Goal: Register for event/course

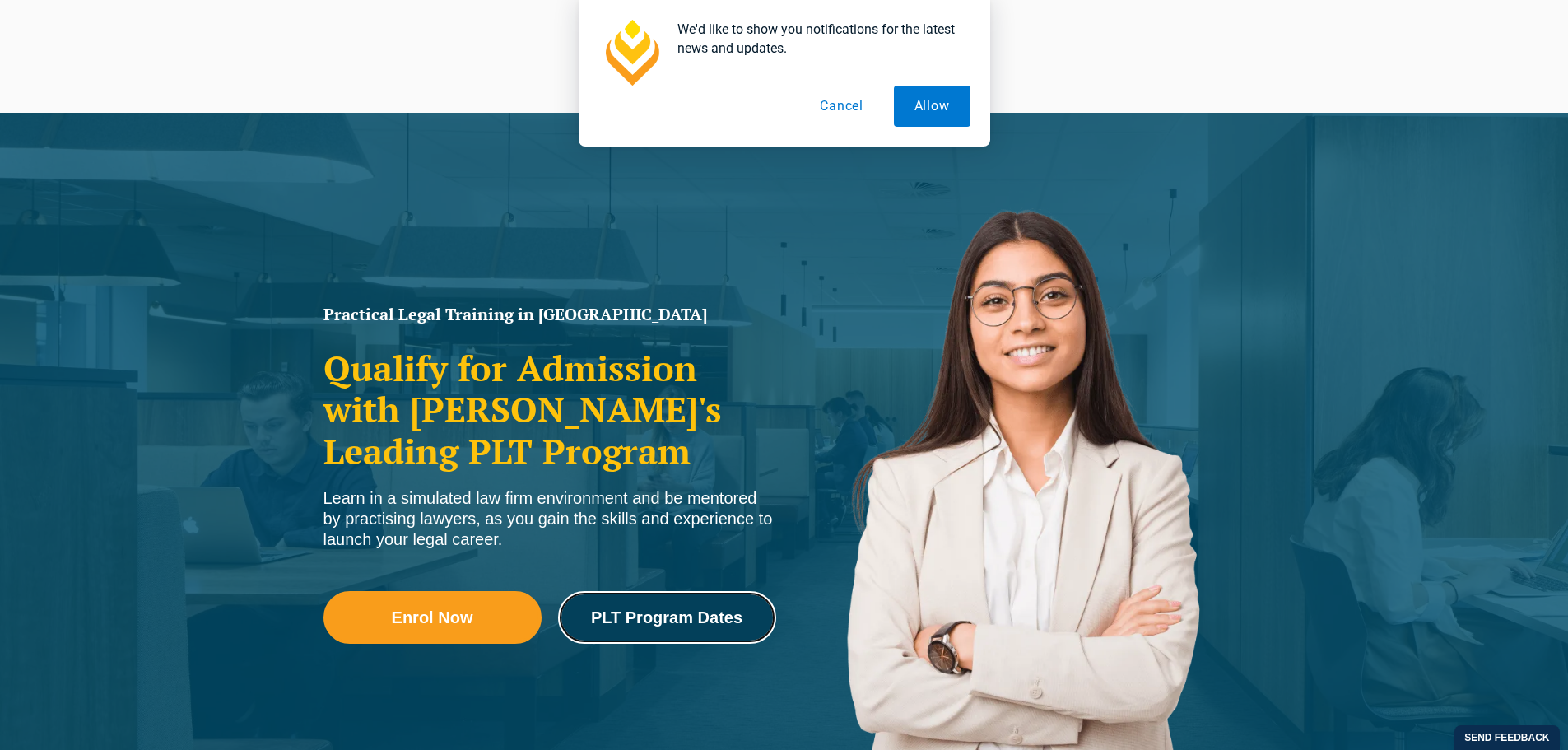
click at [727, 607] on link "PLT Program Dates" at bounding box center [666, 617] width 219 height 52
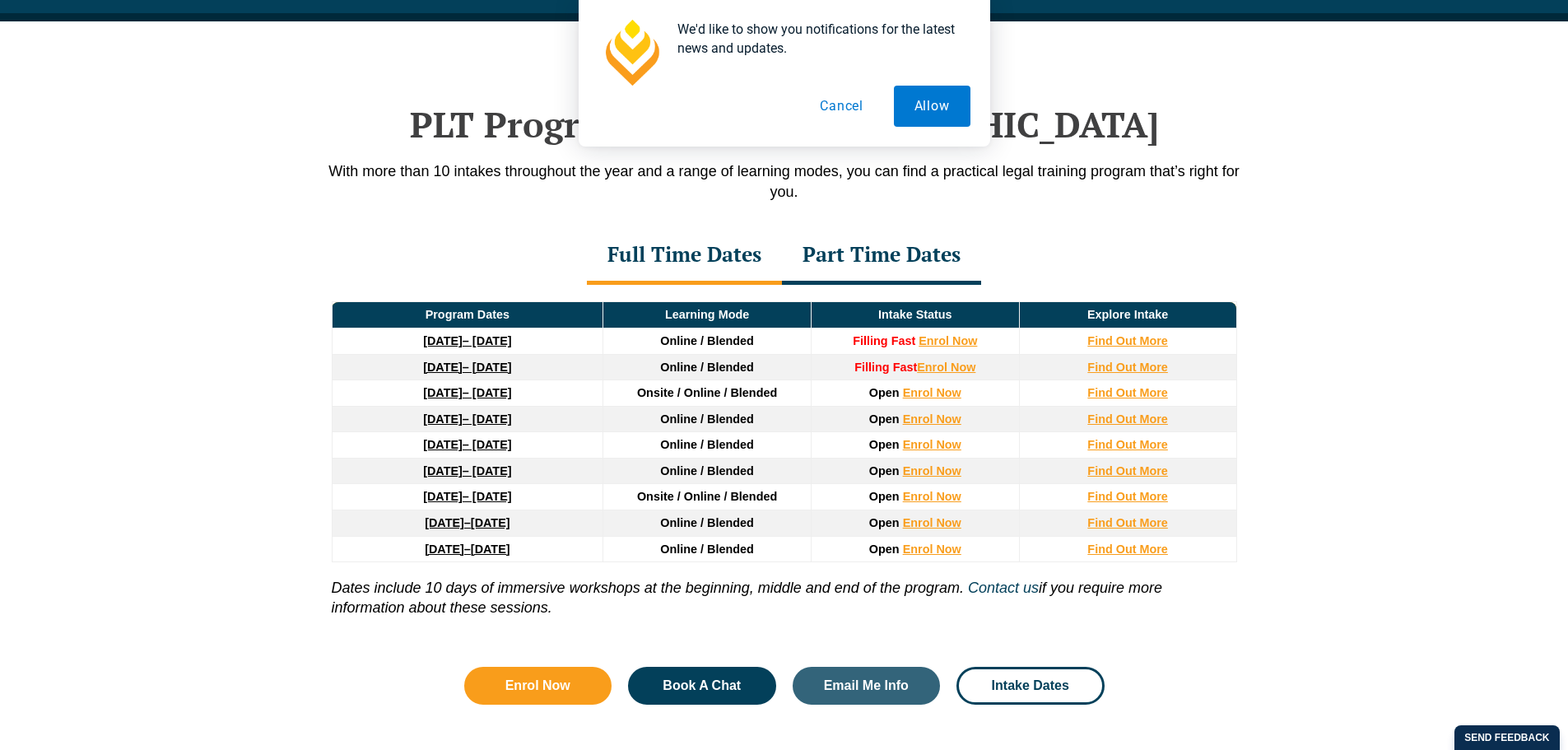
scroll to position [2148, 0]
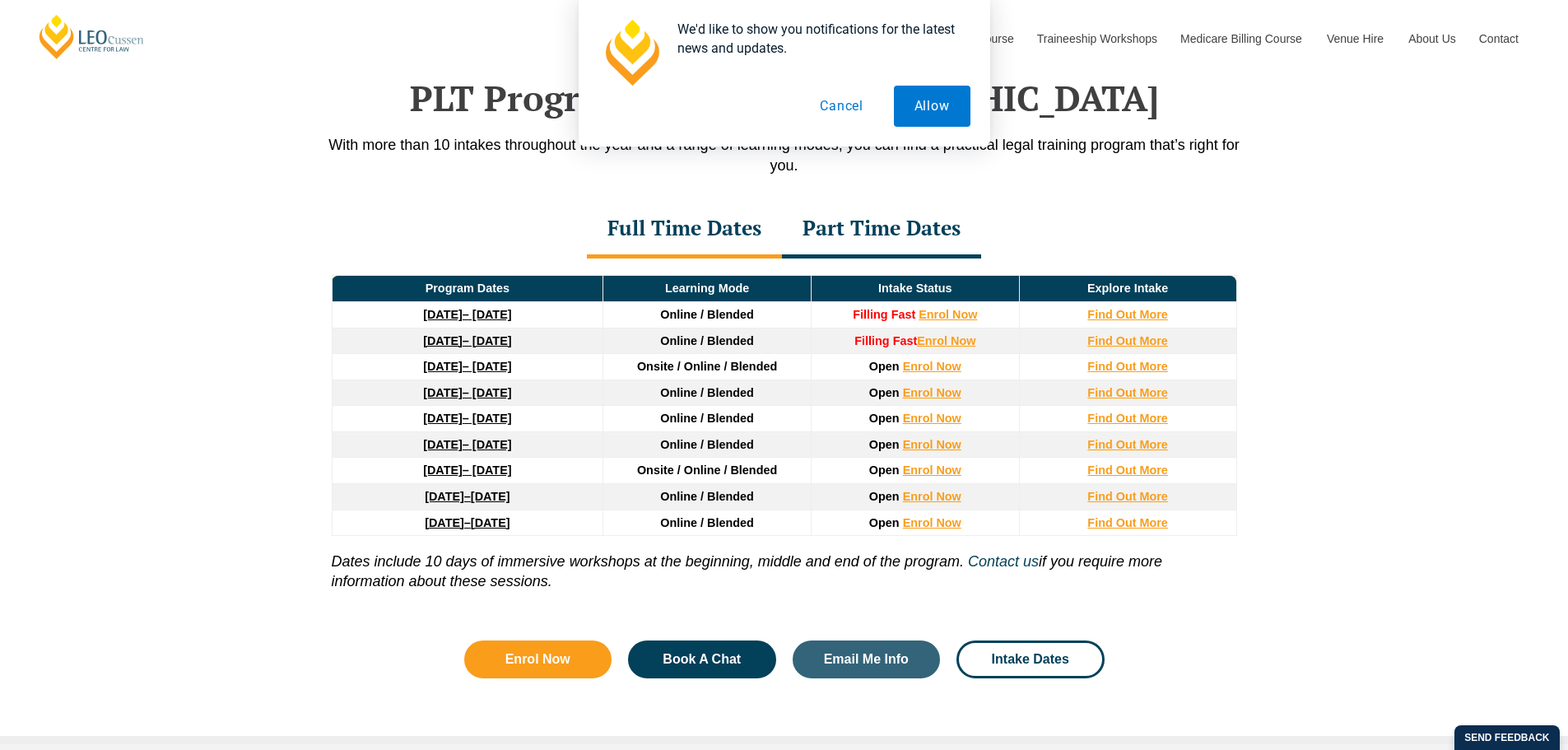
click at [843, 105] on button "Cancel" at bounding box center [841, 106] width 85 height 41
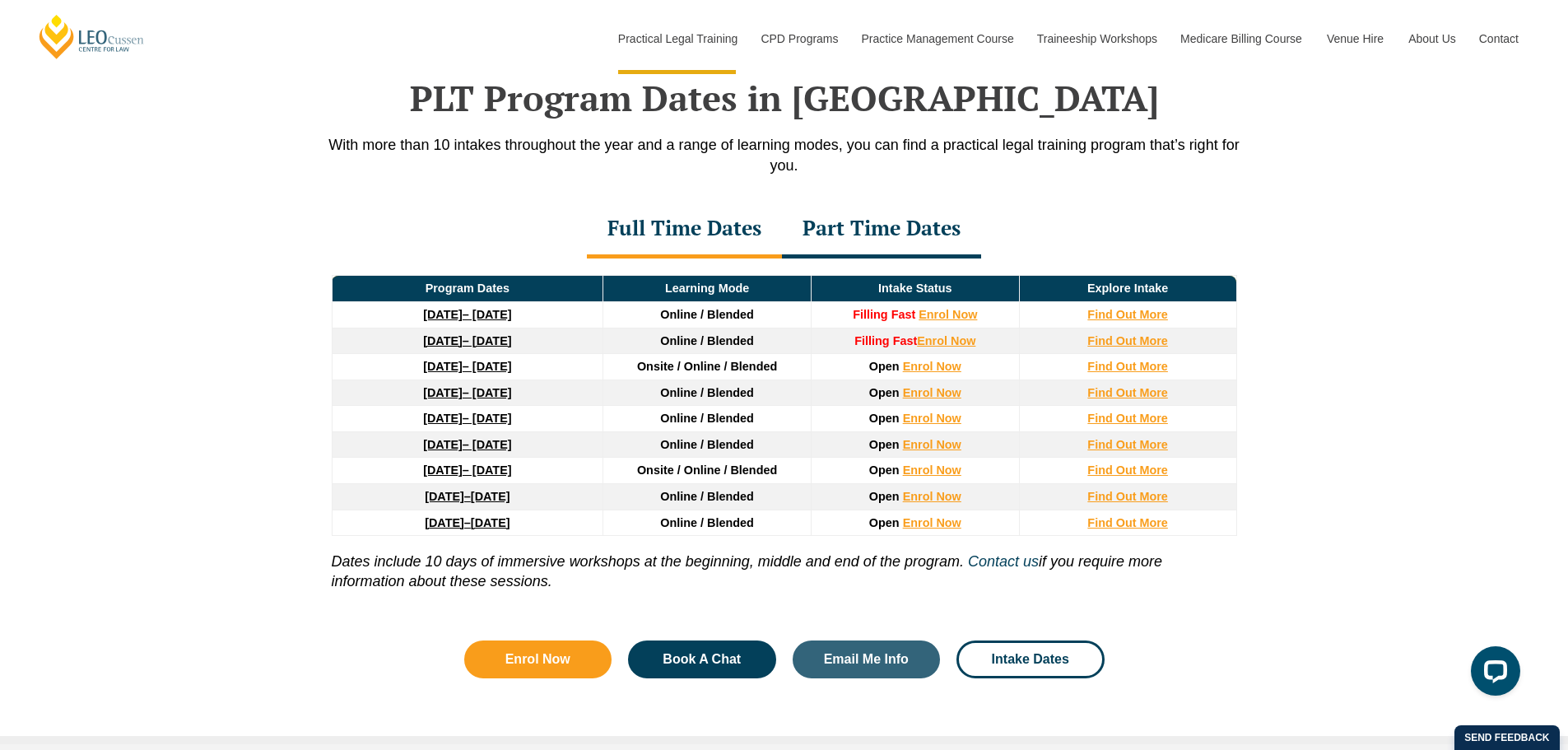
scroll to position [0, 0]
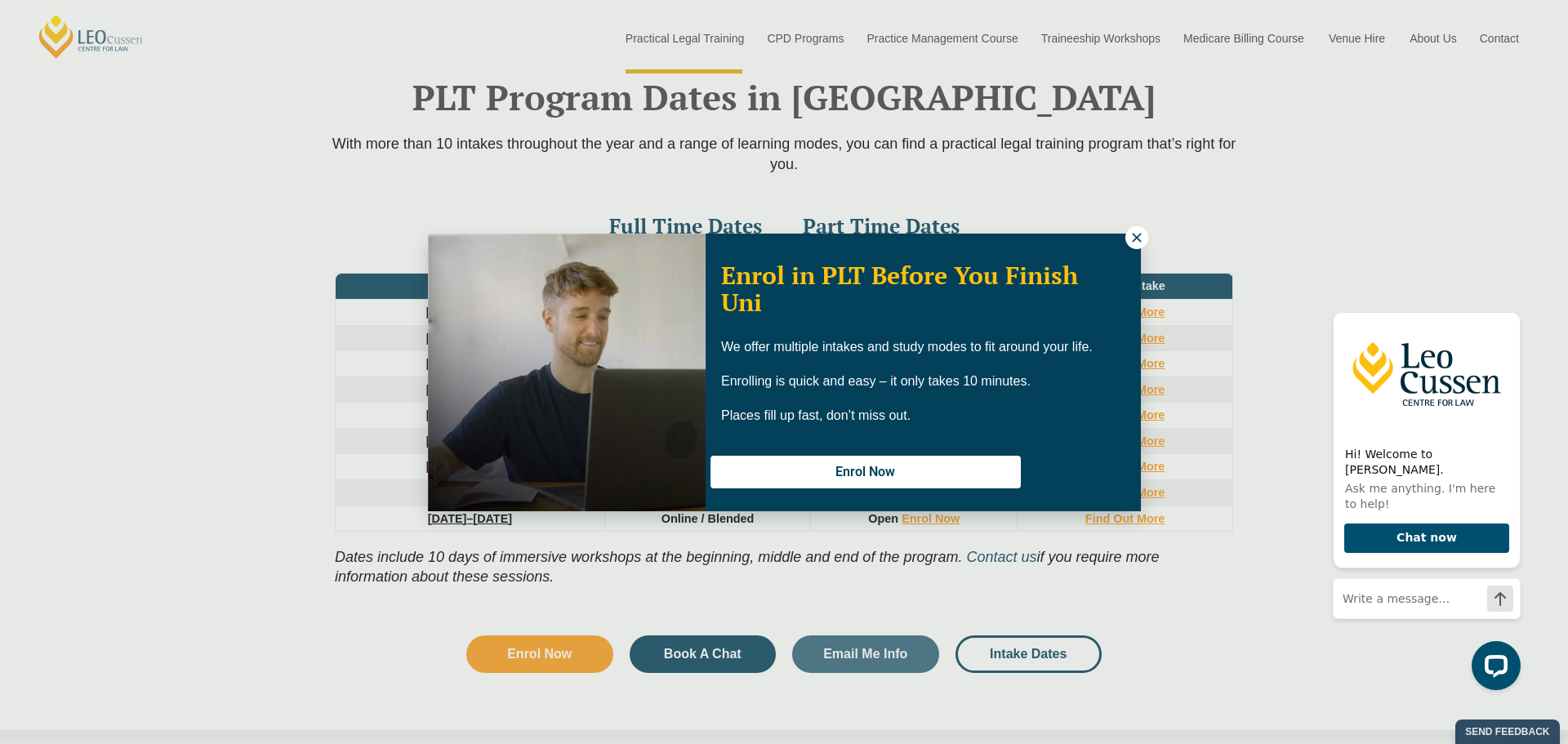
drag, startPoint x: 1143, startPoint y: 239, endPoint x: 1127, endPoint y: 241, distance: 16.1
click at [1143, 238] on icon at bounding box center [1136, 237] width 14 height 14
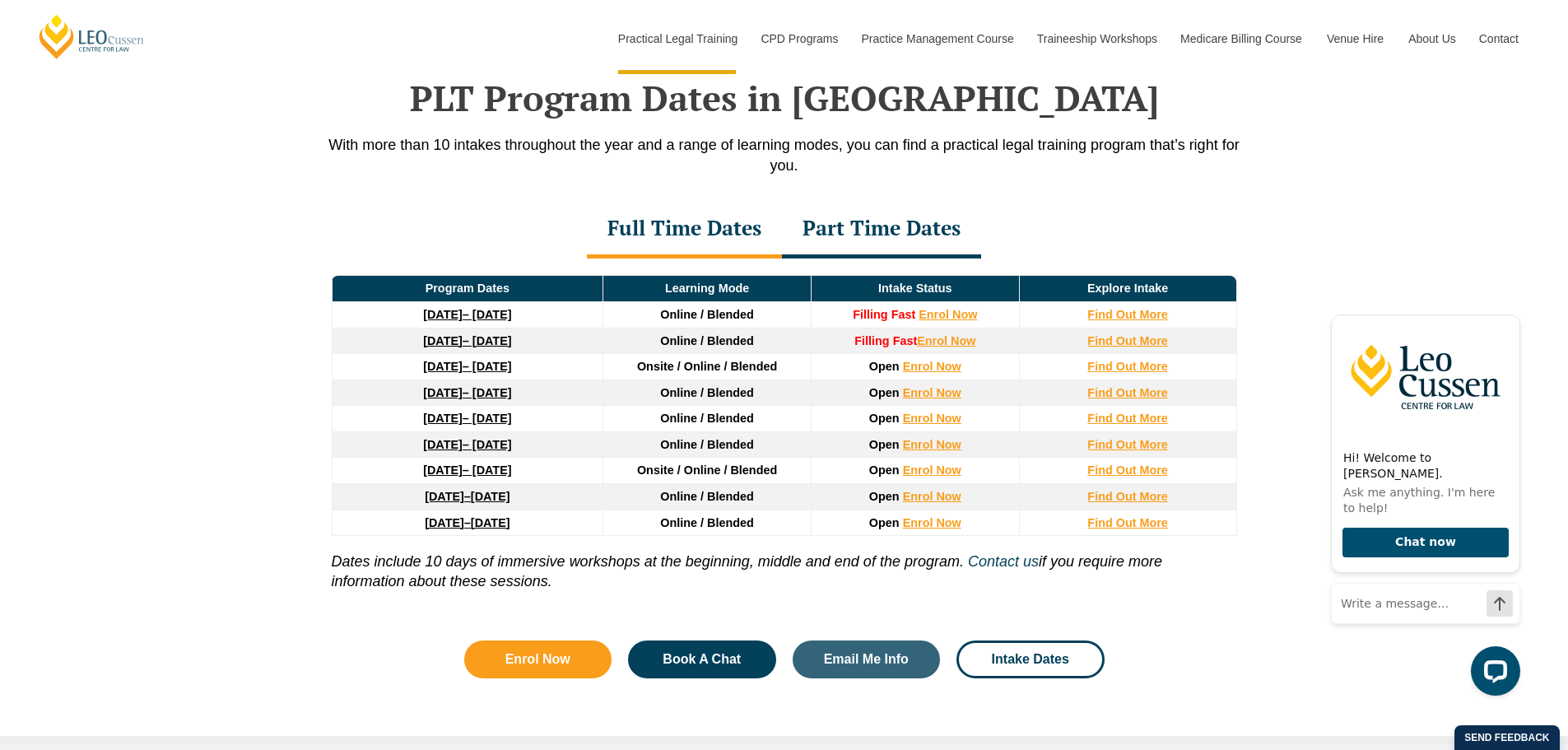
click at [855, 233] on div "Part Time Dates" at bounding box center [881, 229] width 199 height 57
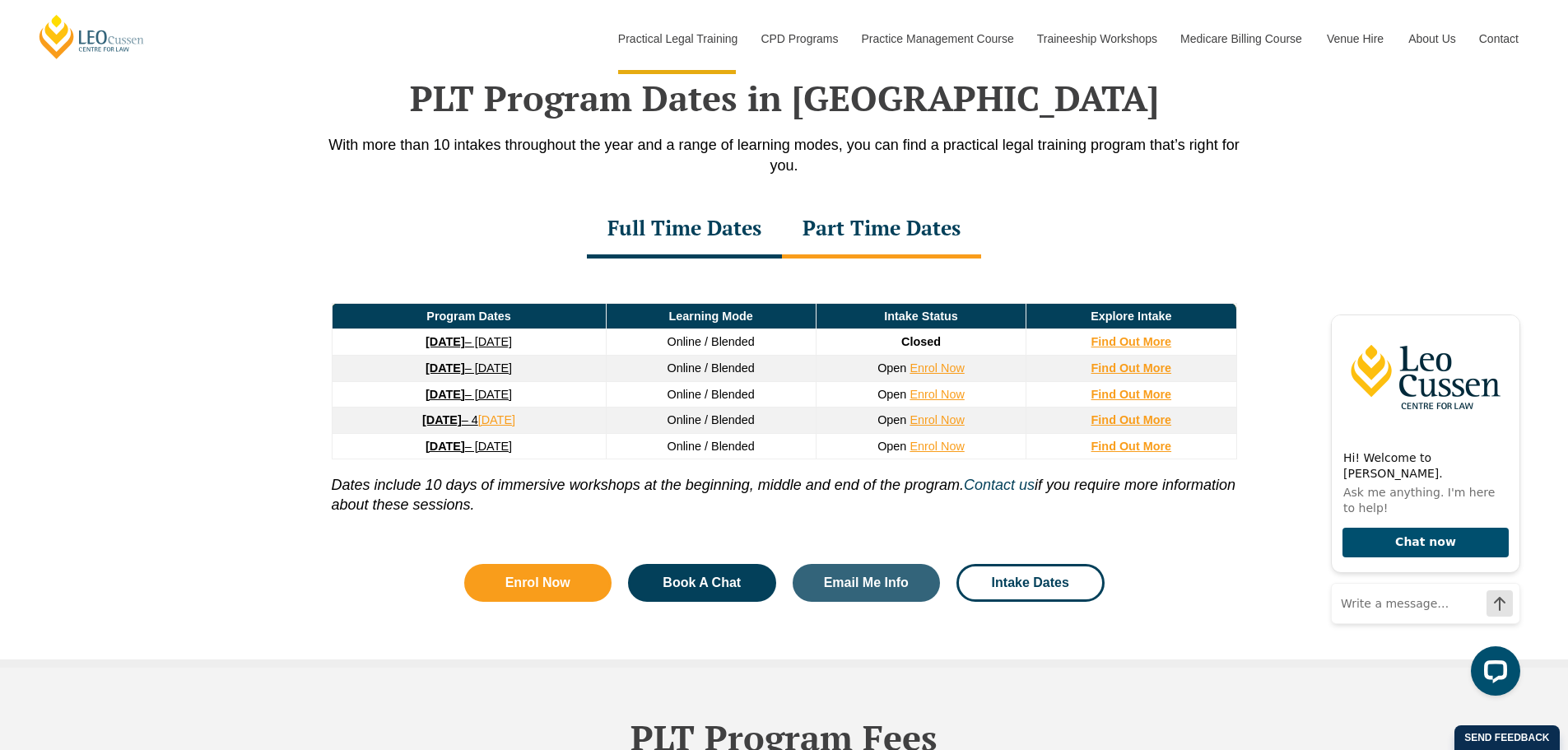
click at [676, 240] on div "Full Time Dates" at bounding box center [684, 229] width 195 height 57
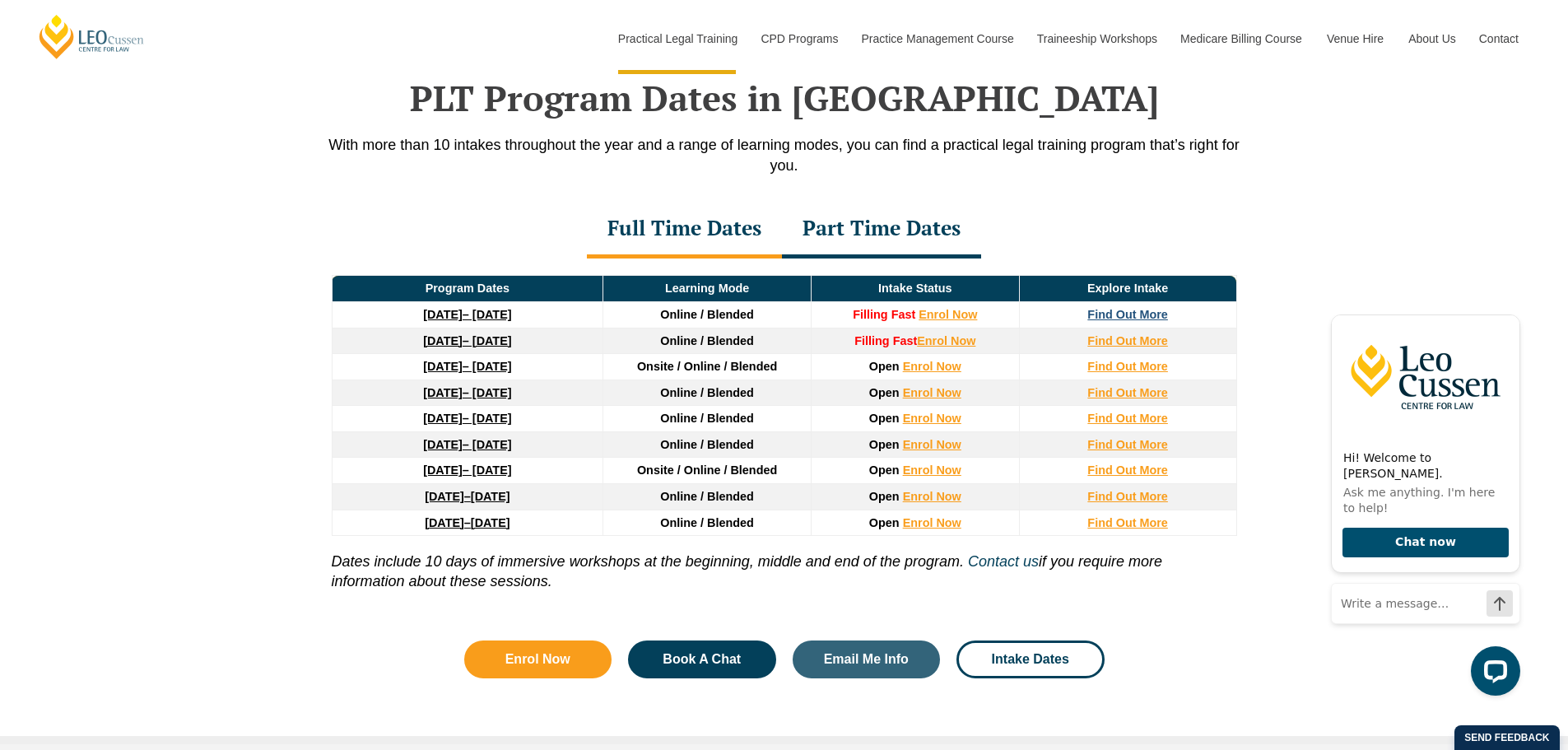
click at [1125, 317] on strong "Find Out More" at bounding box center [1127, 315] width 81 height 14
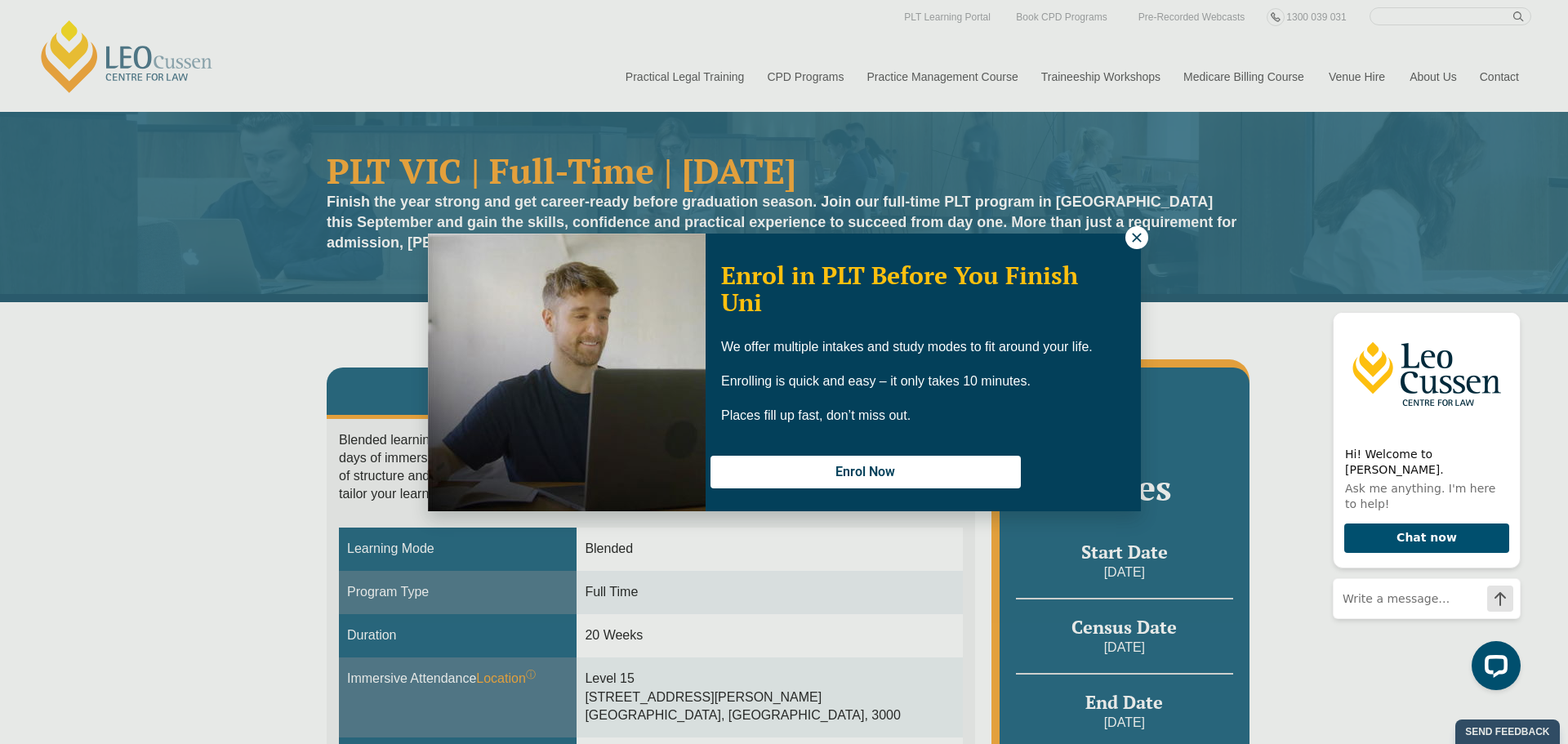
click at [1129, 232] on icon at bounding box center [1136, 237] width 14 height 14
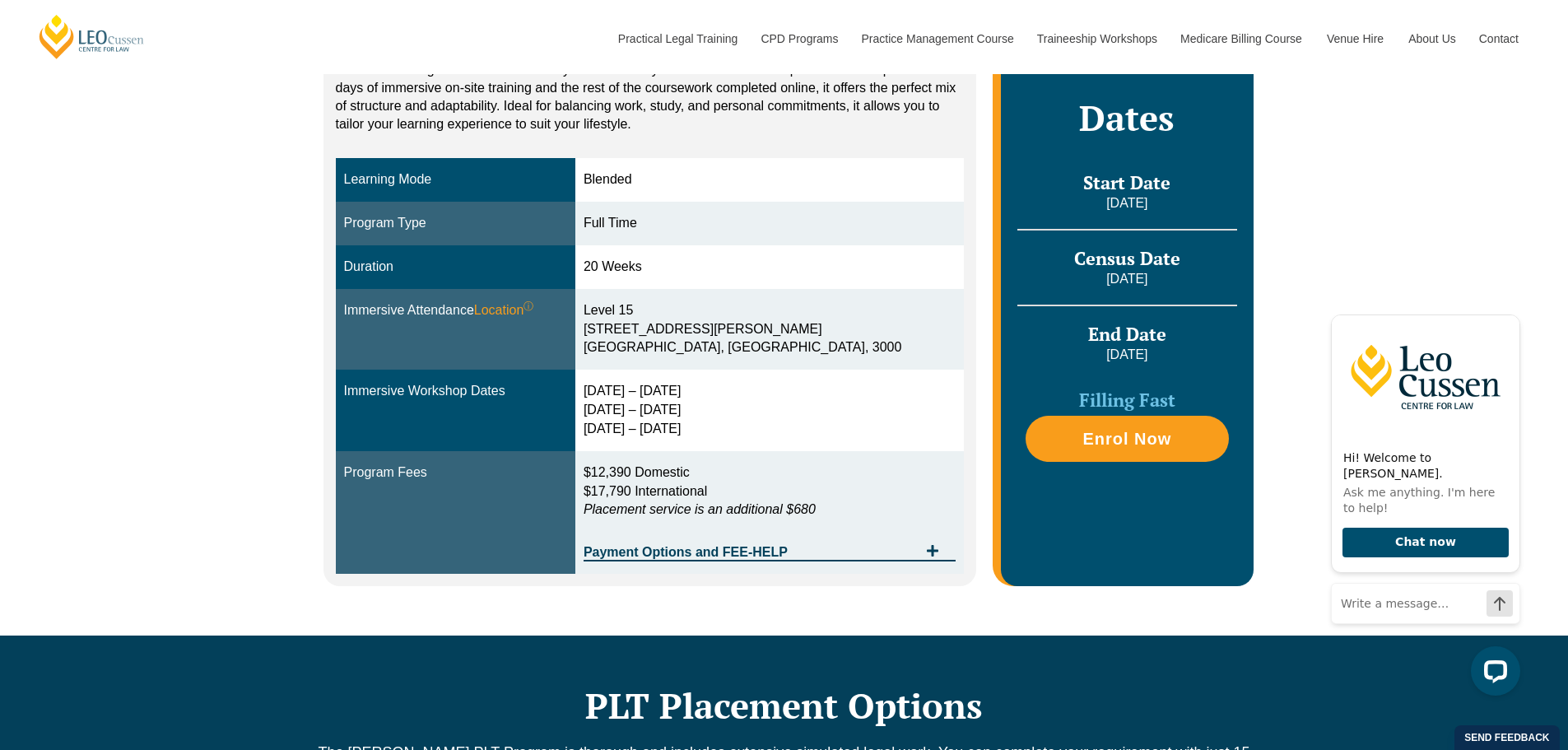
scroll to position [412, 0]
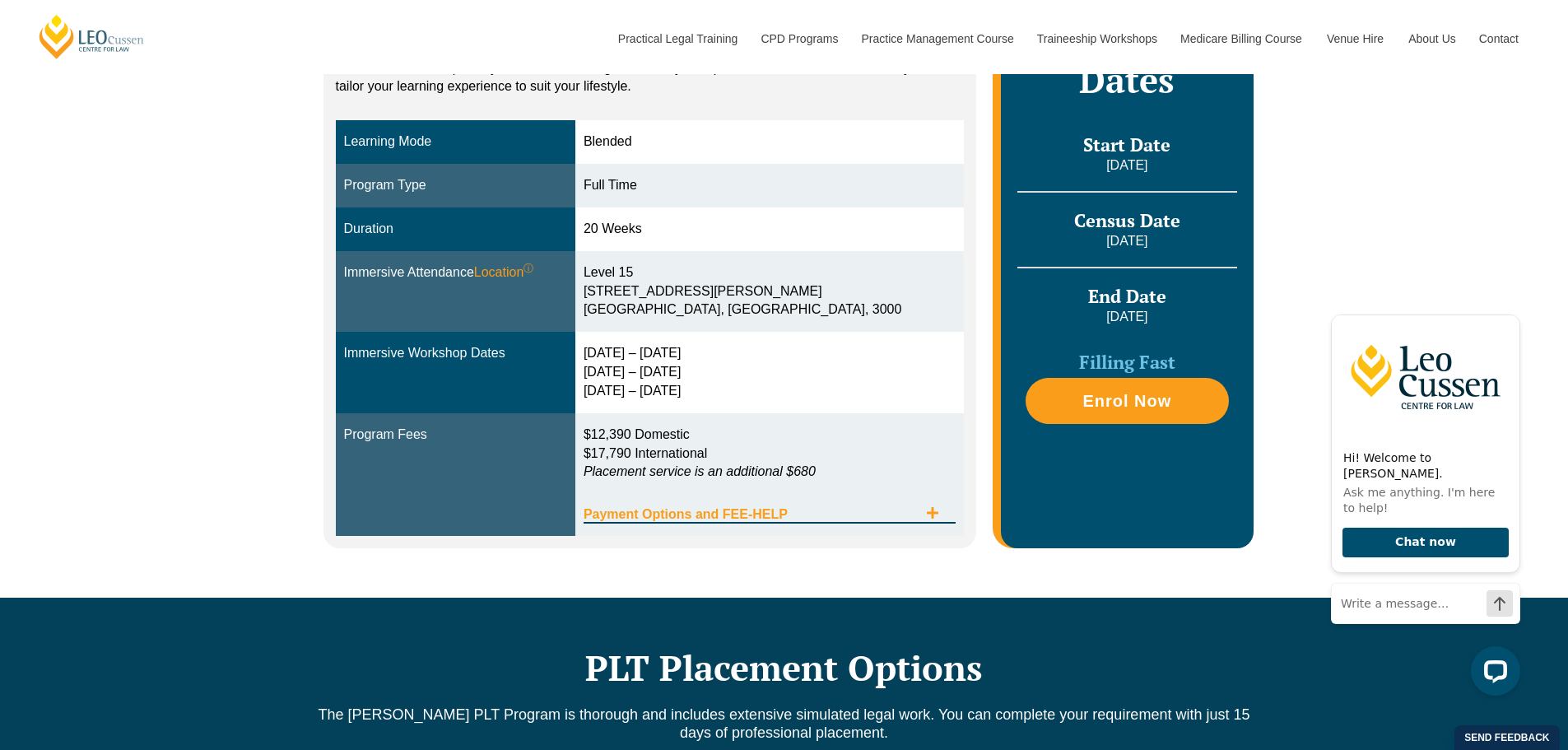
click at [931, 508] on icon "Tabs. Open items with Enter or Space, close with Escape and navigate using the …" at bounding box center [933, 513] width 14 height 14
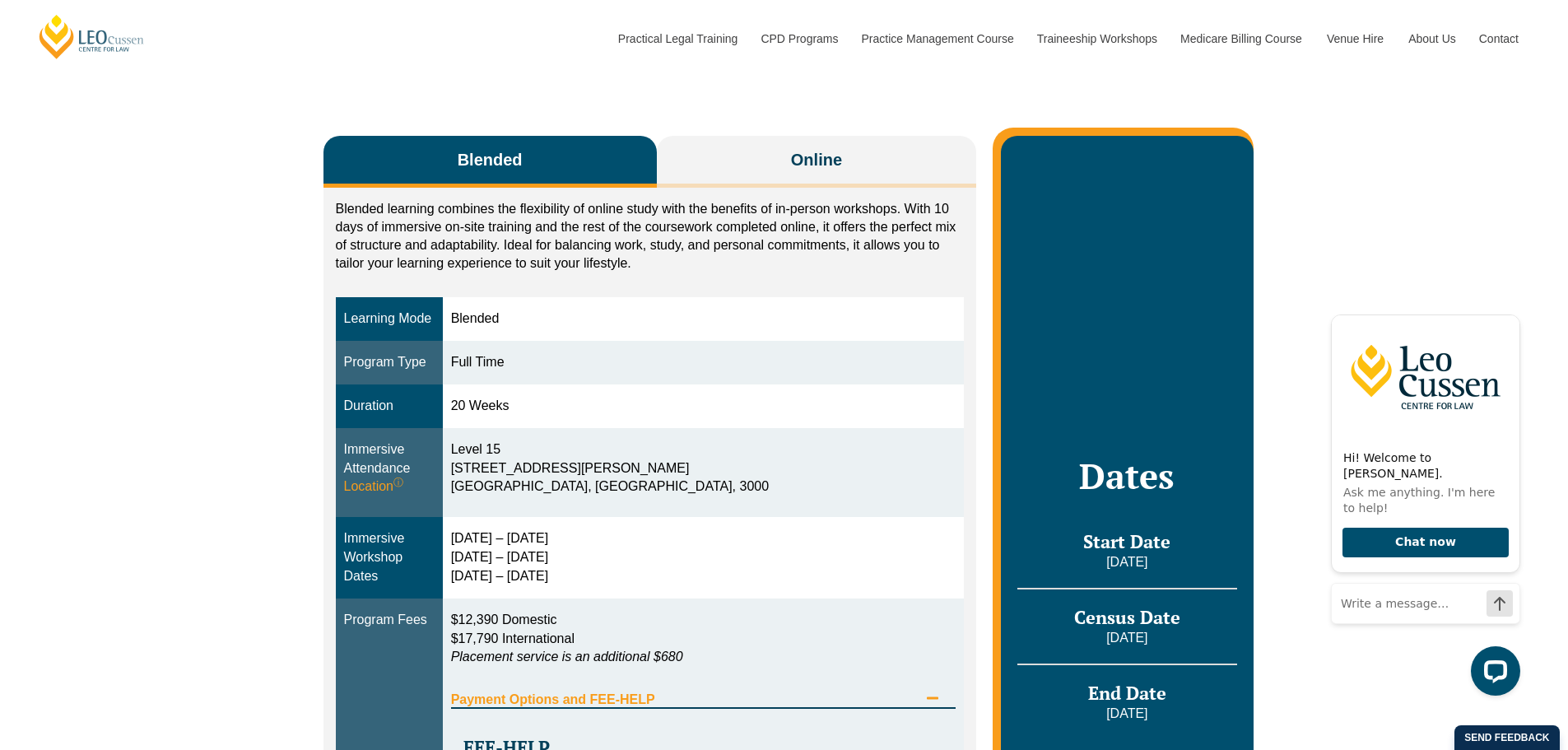
scroll to position [0, 0]
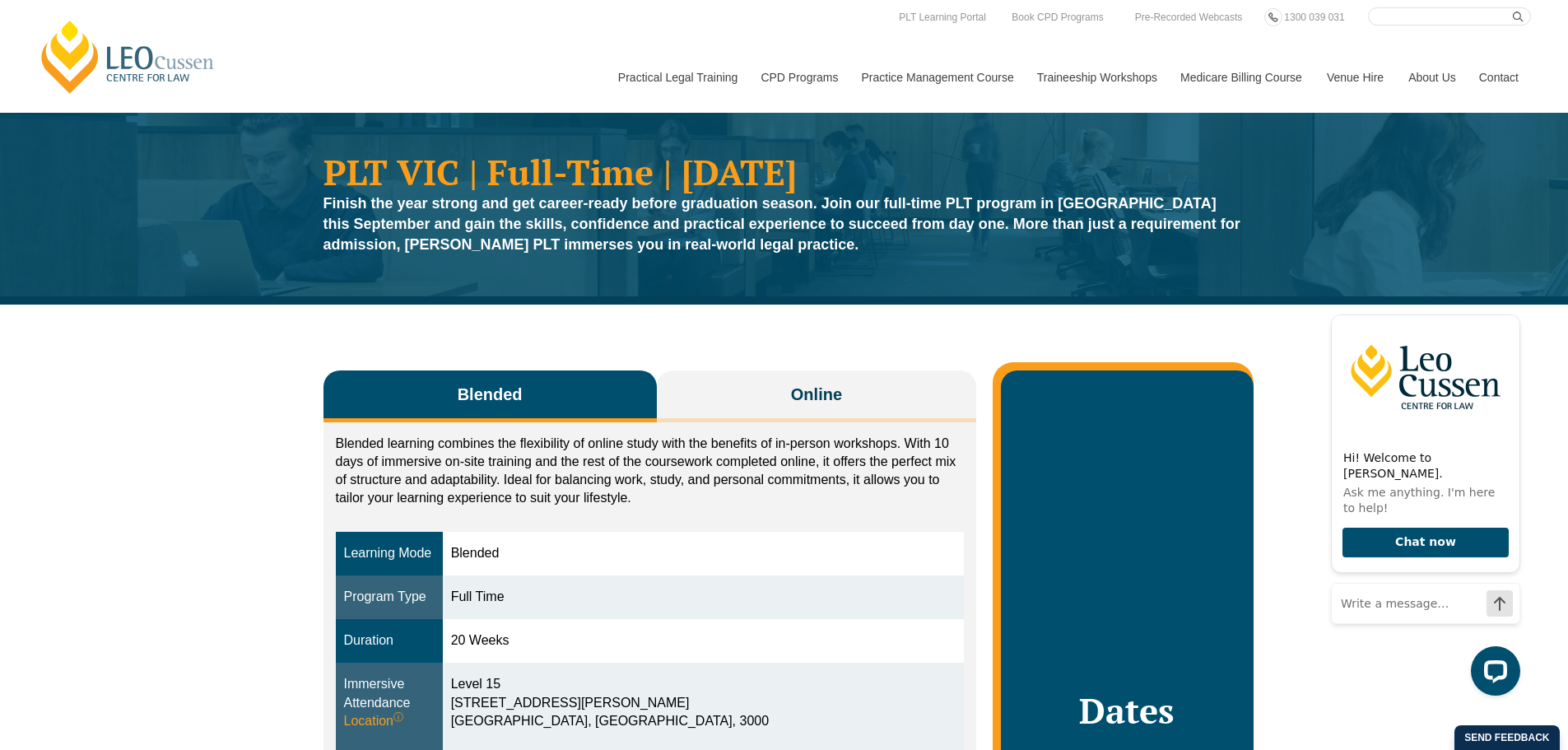
click at [1210, 73] on link "Medicare Billing Course" at bounding box center [1241, 77] width 147 height 71
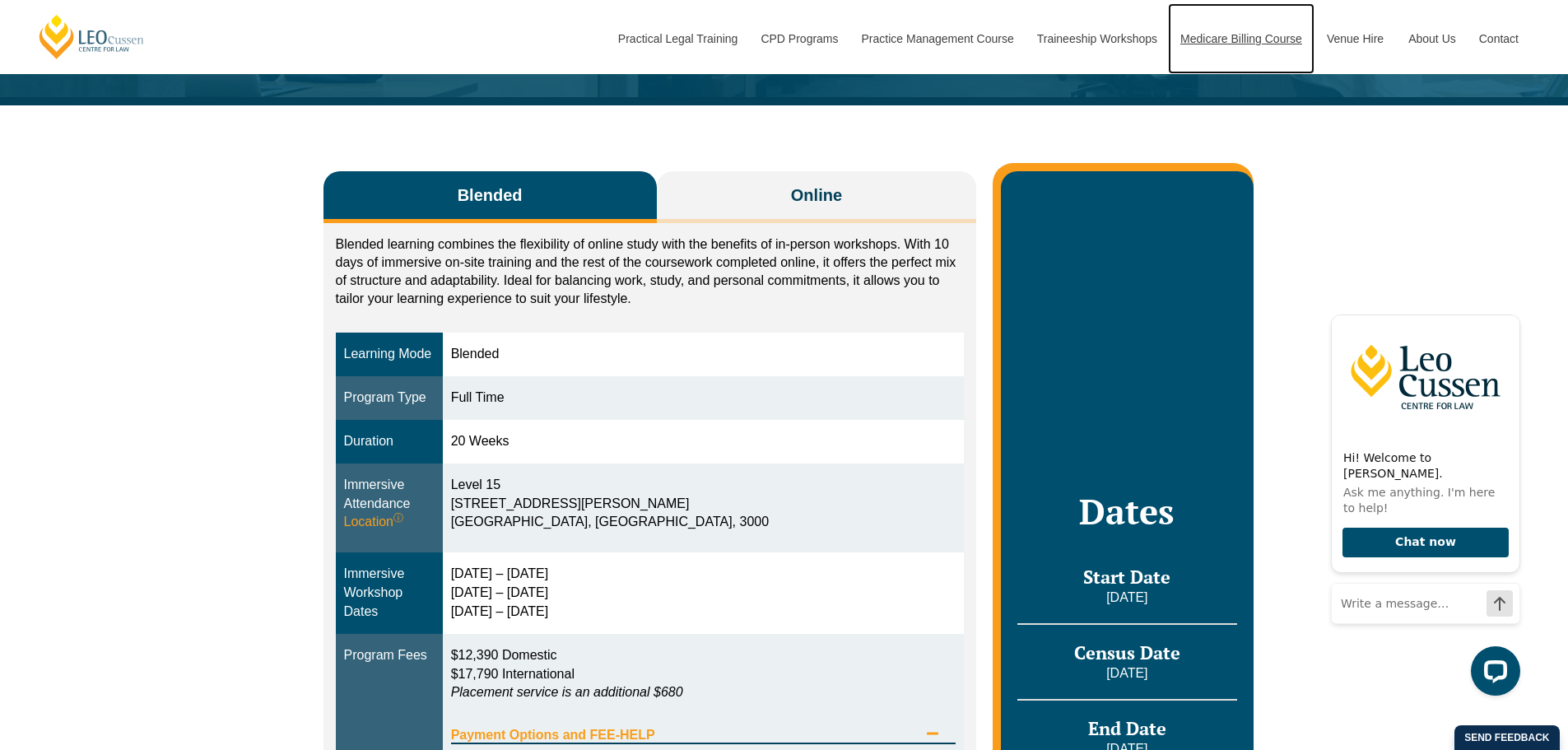
scroll to position [247, 0]
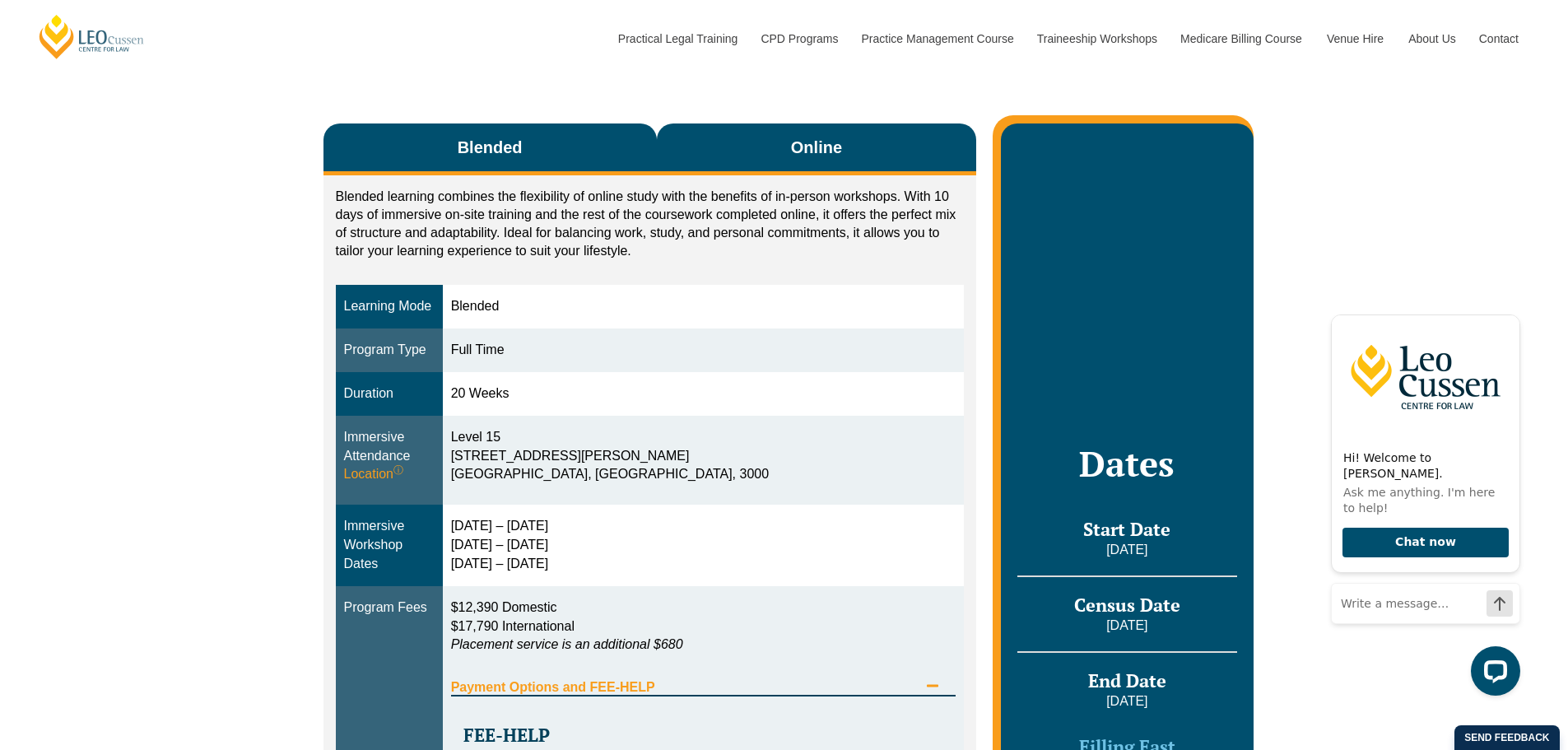
click at [853, 142] on button "Online" at bounding box center [817, 149] width 321 height 51
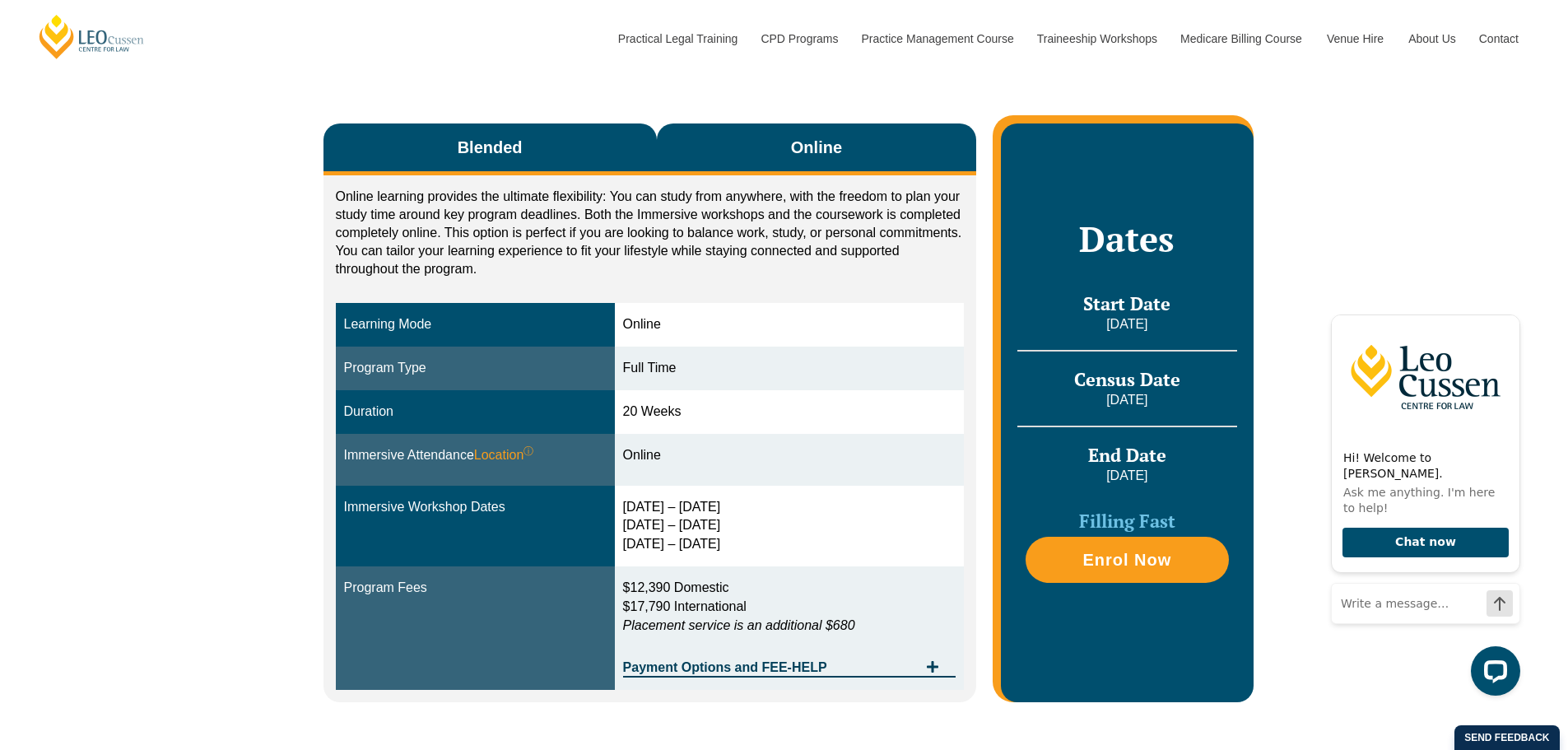
click at [563, 139] on button "Blended" at bounding box center [490, 149] width 333 height 51
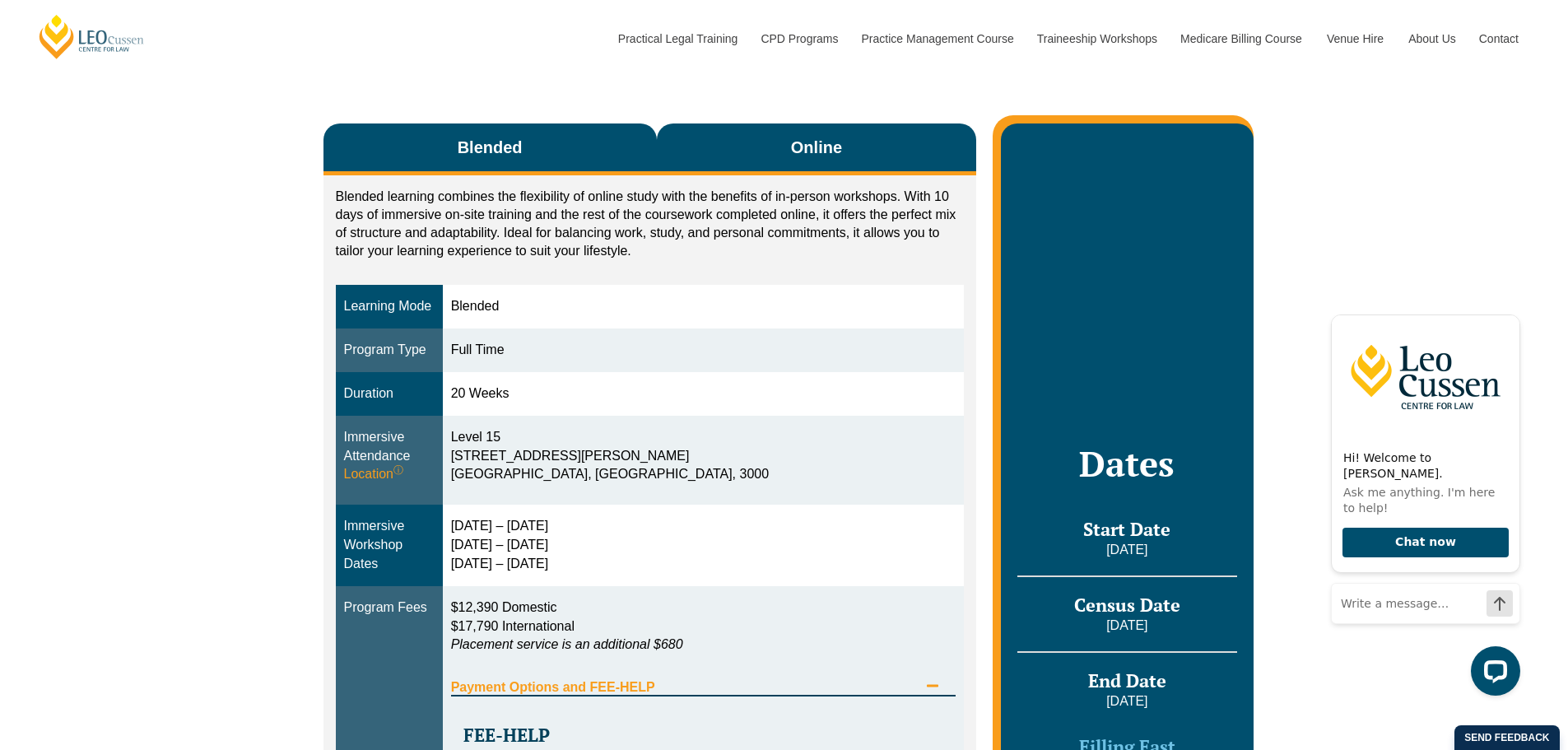
click at [840, 131] on button "Online" at bounding box center [817, 149] width 321 height 51
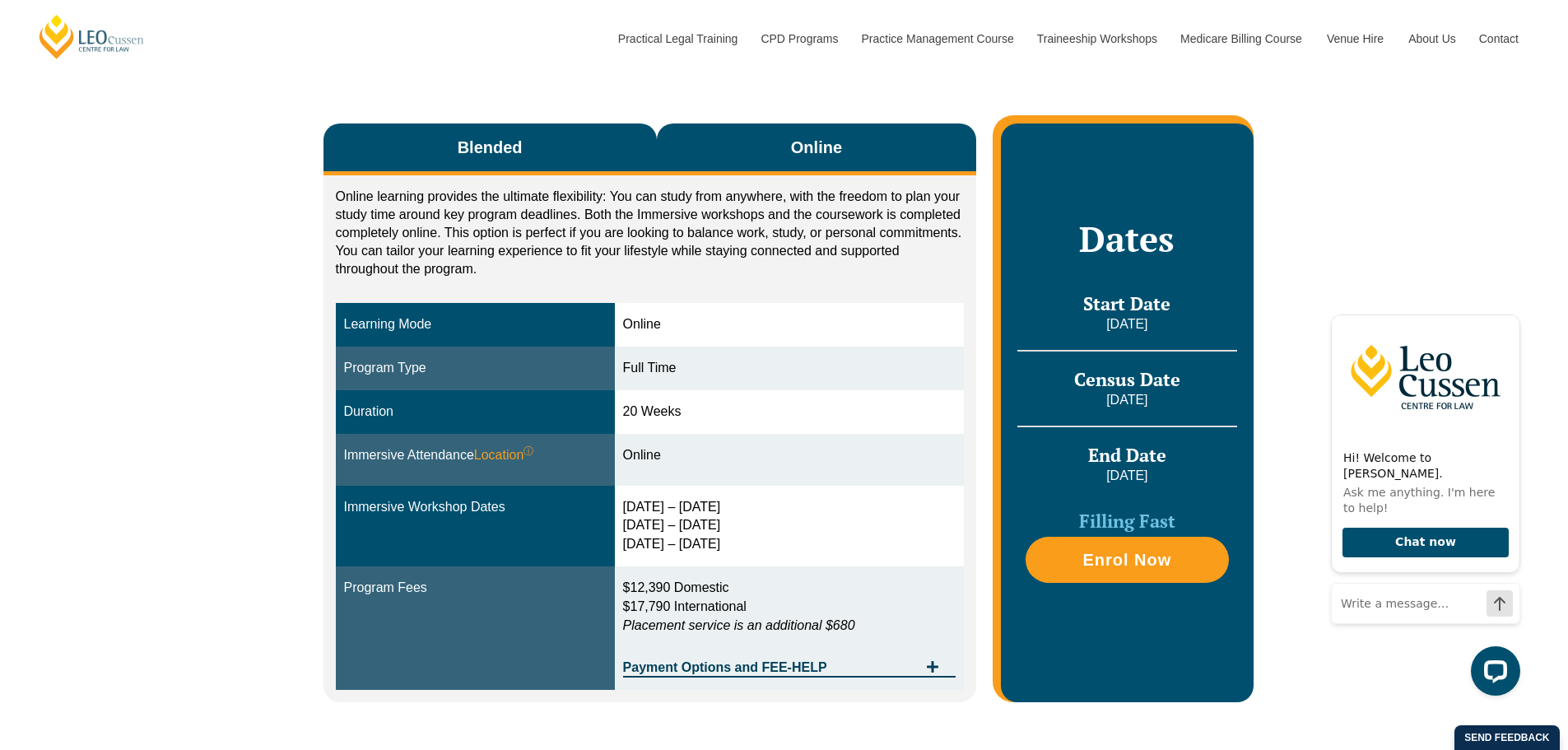
click at [515, 144] on span "Blended" at bounding box center [490, 148] width 65 height 23
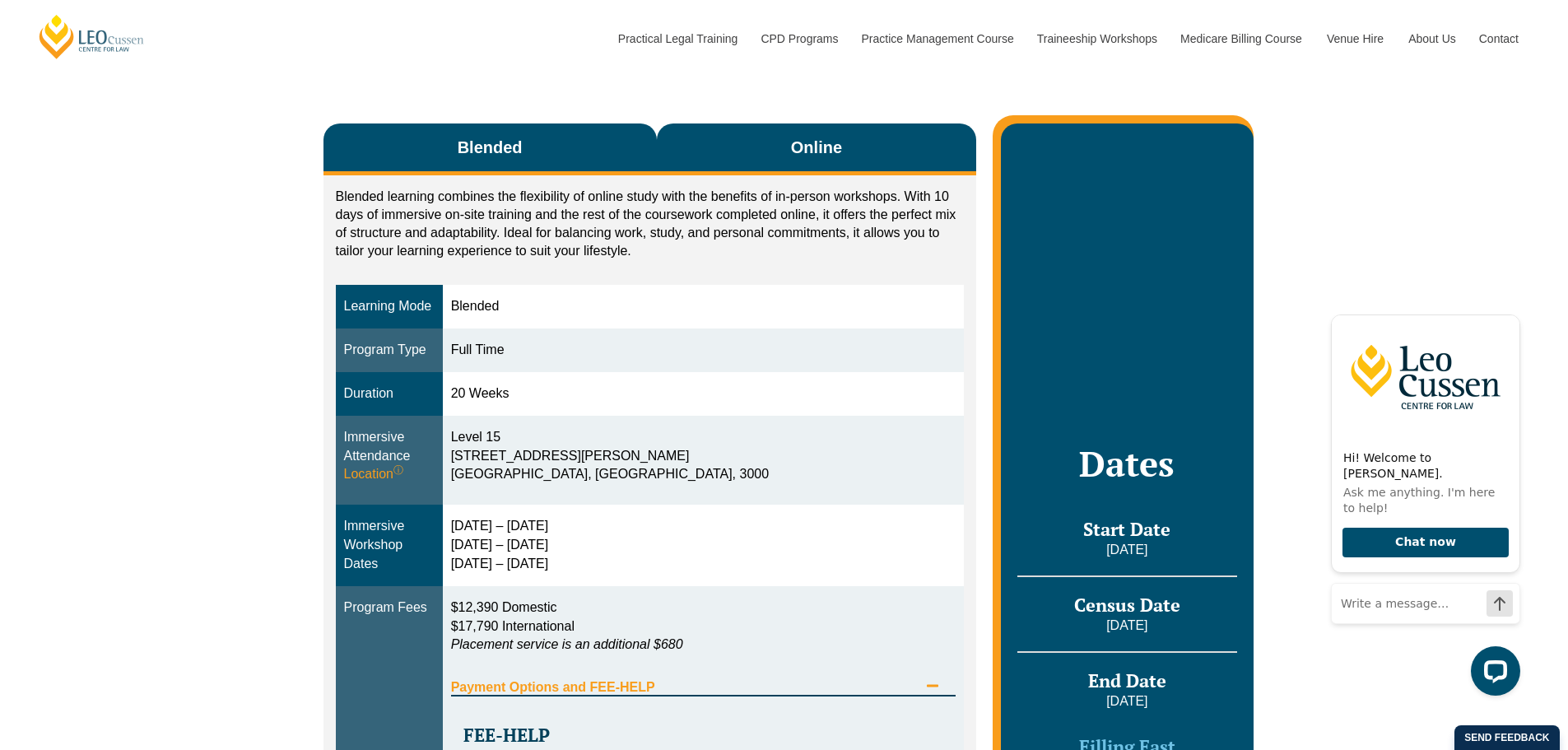
click at [844, 148] on button "Online" at bounding box center [817, 149] width 321 height 51
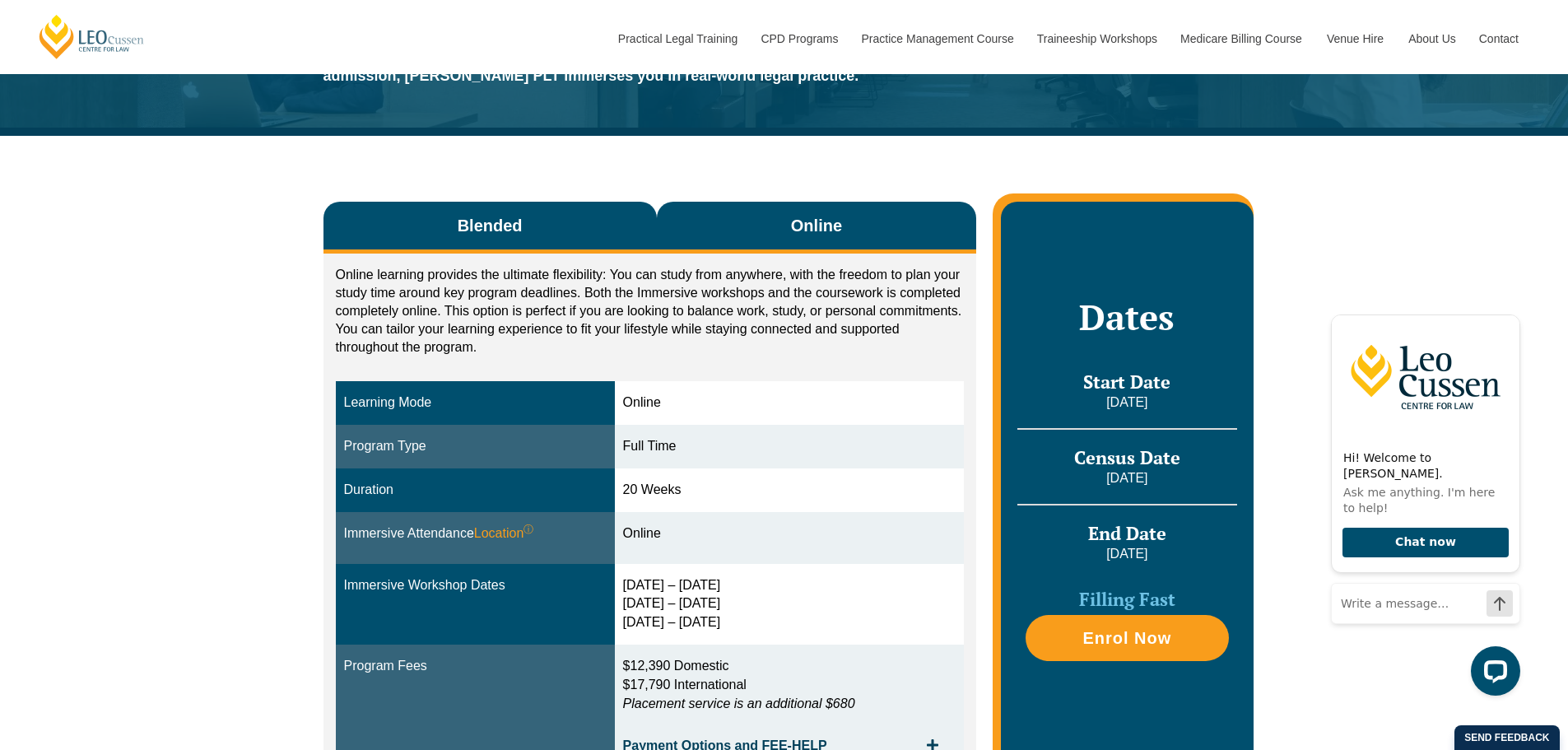
scroll to position [164, 0]
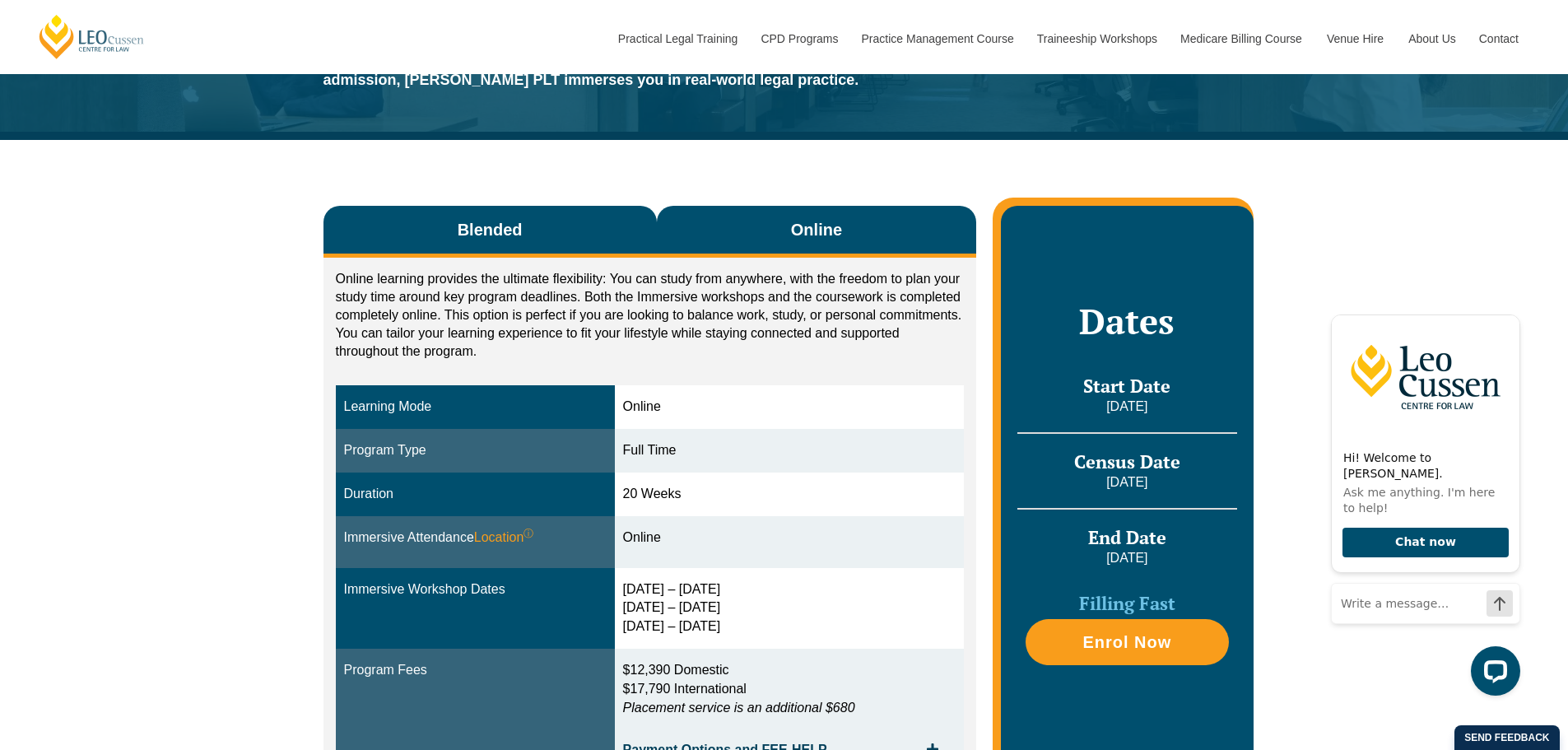
click at [556, 219] on button "Blended" at bounding box center [490, 231] width 333 height 51
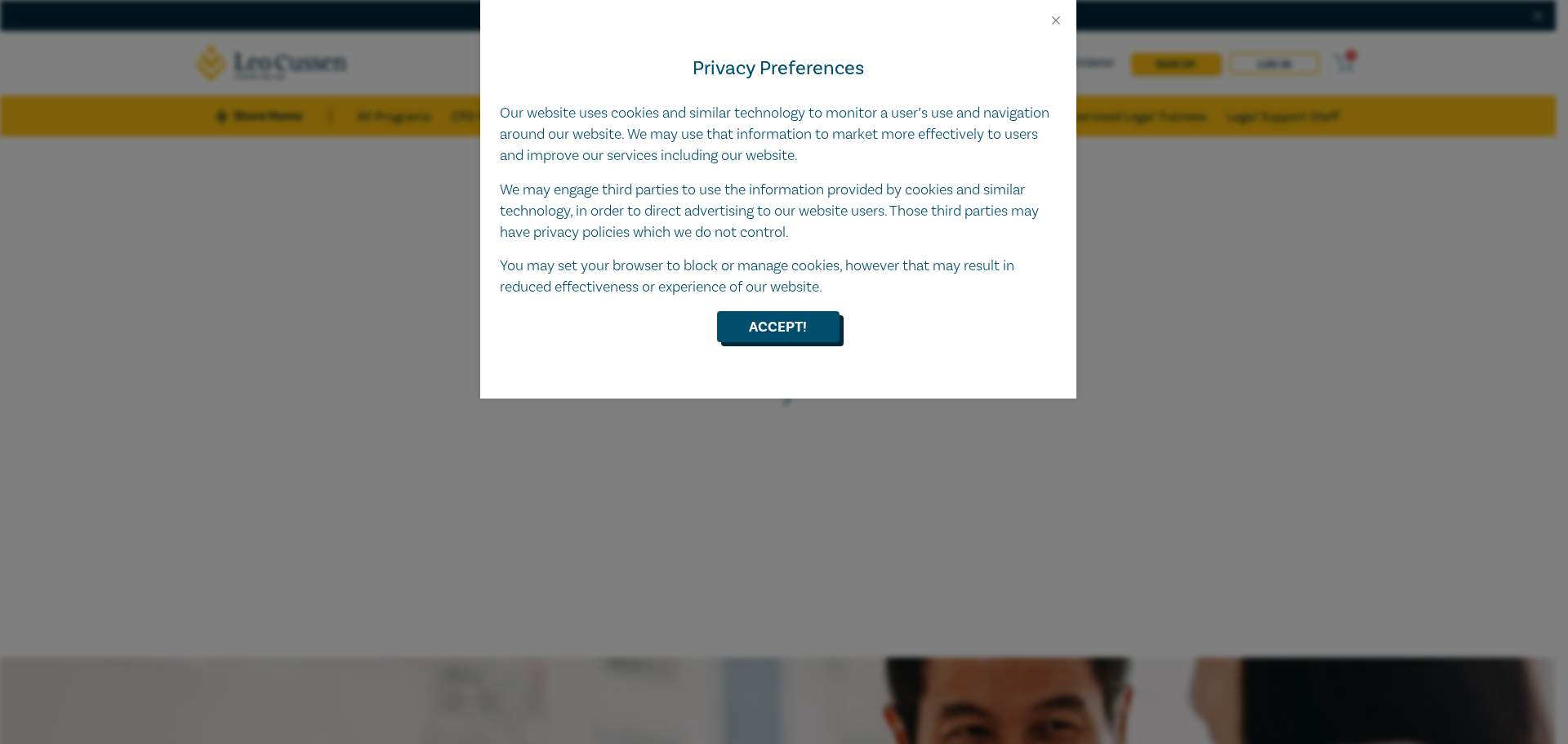
click at [748, 335] on button "Accept!" at bounding box center [778, 327] width 122 height 31
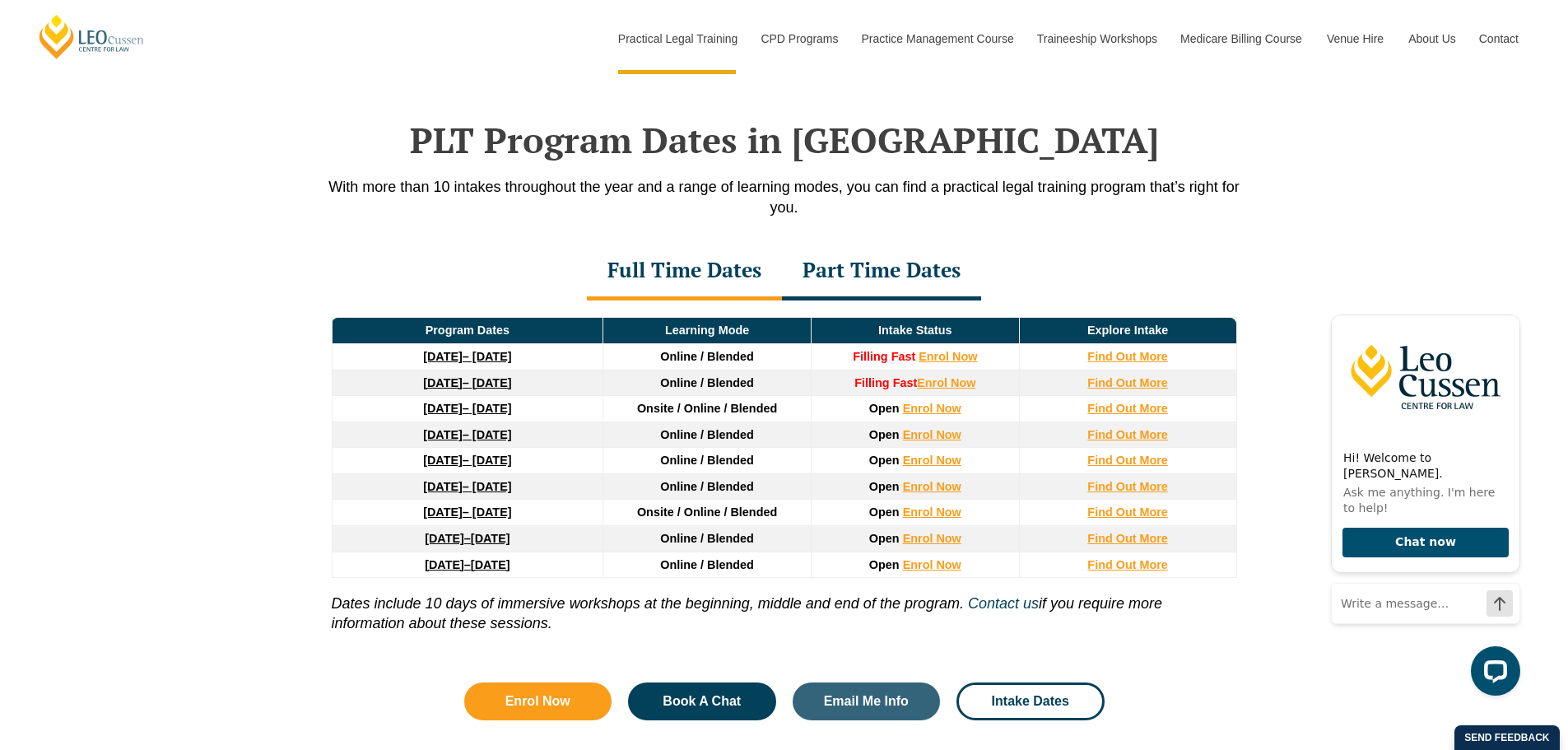
scroll to position [2148, 0]
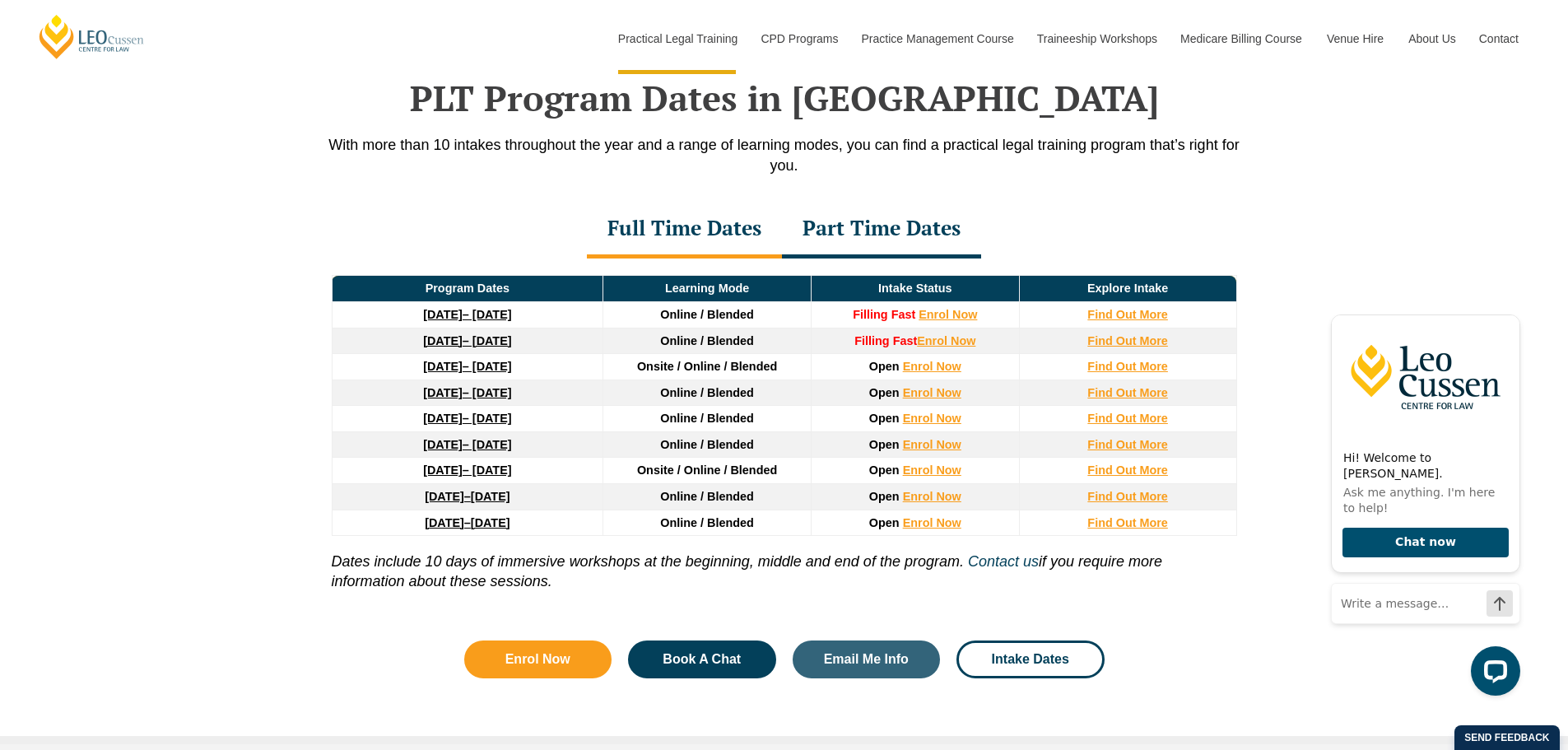
click at [511, 321] on link "22 September 2025 – 20 February 2026" at bounding box center [467, 315] width 88 height 14
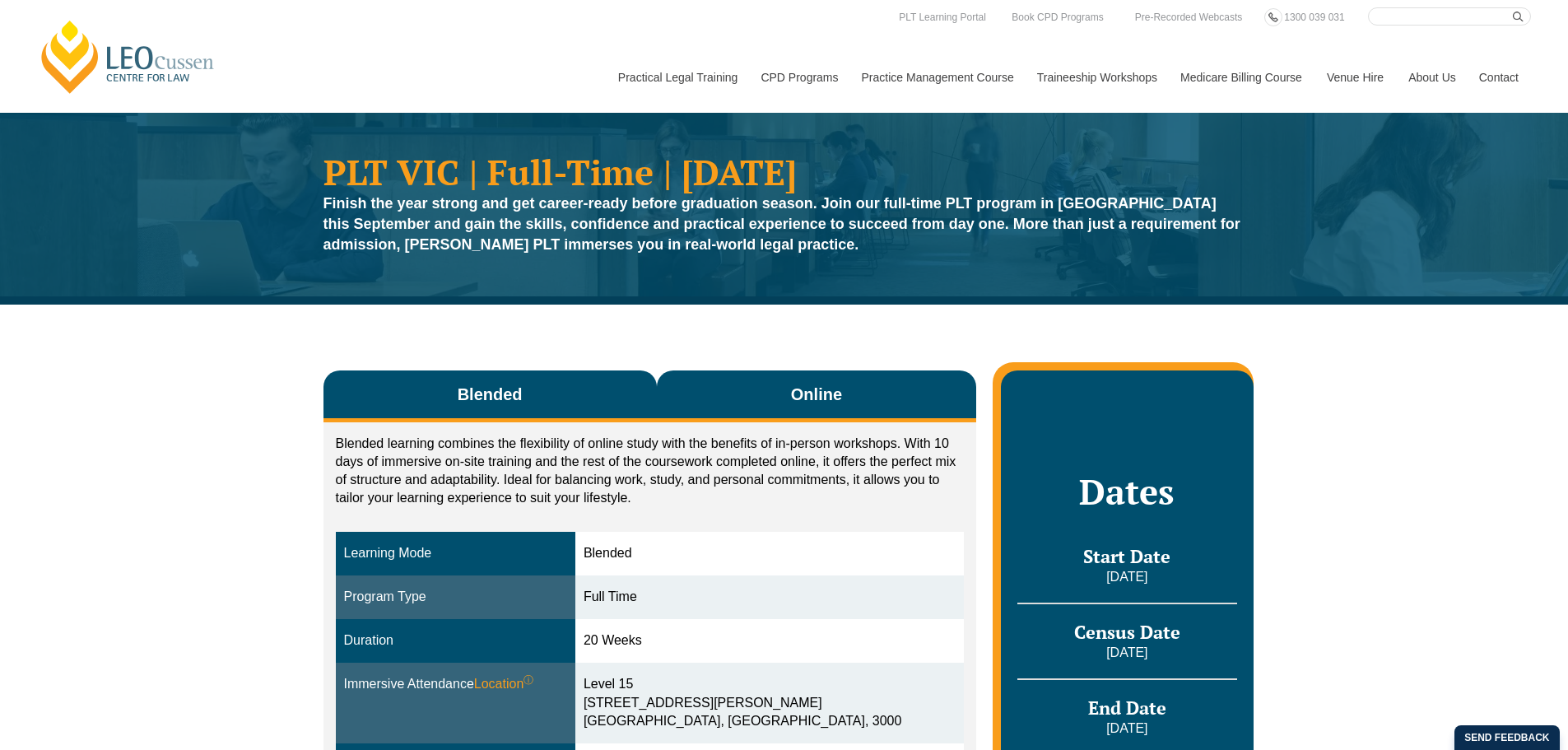
click at [859, 419] on button "Online" at bounding box center [817, 395] width 321 height 51
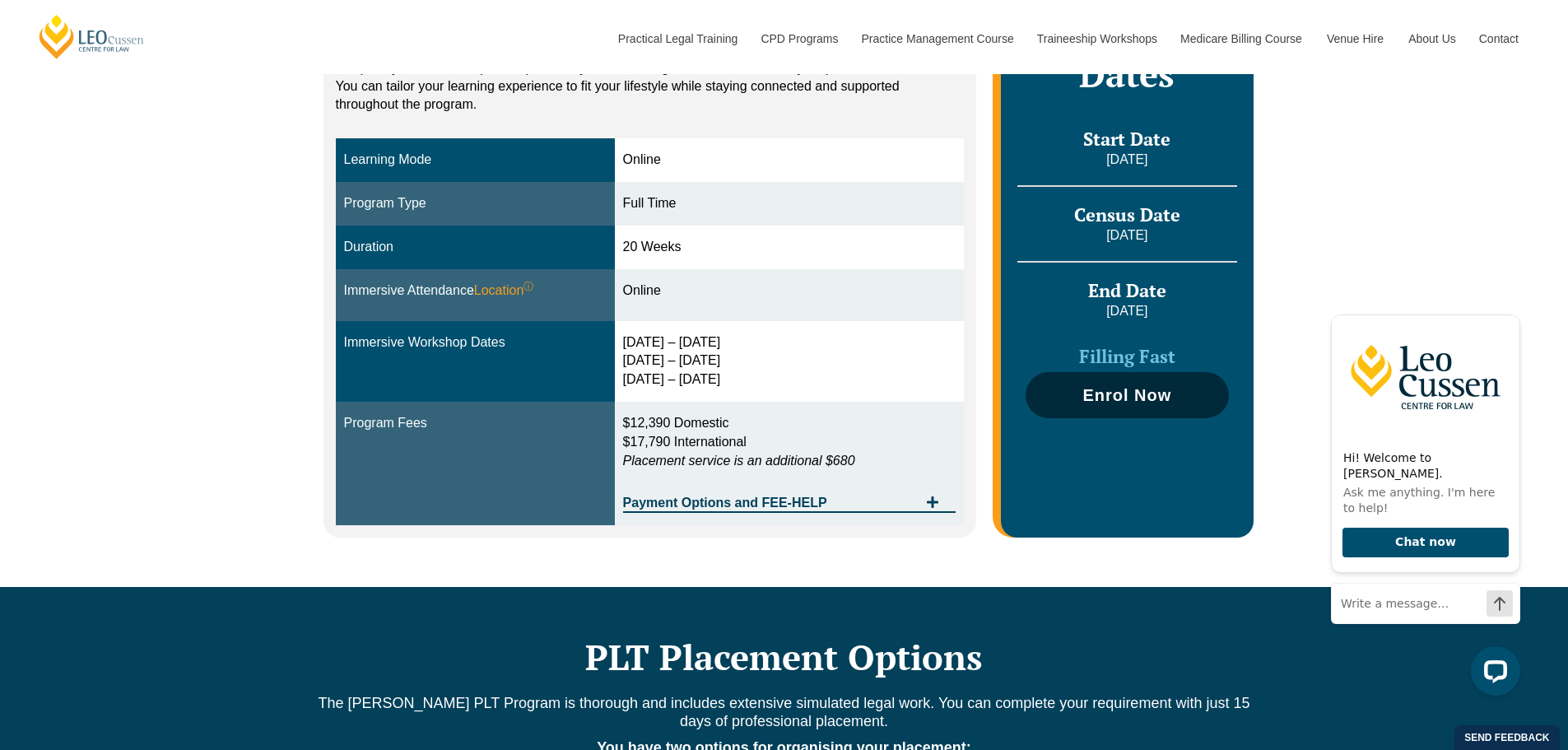
click at [1112, 407] on link "Enrol Now" at bounding box center [1127, 394] width 202 height 46
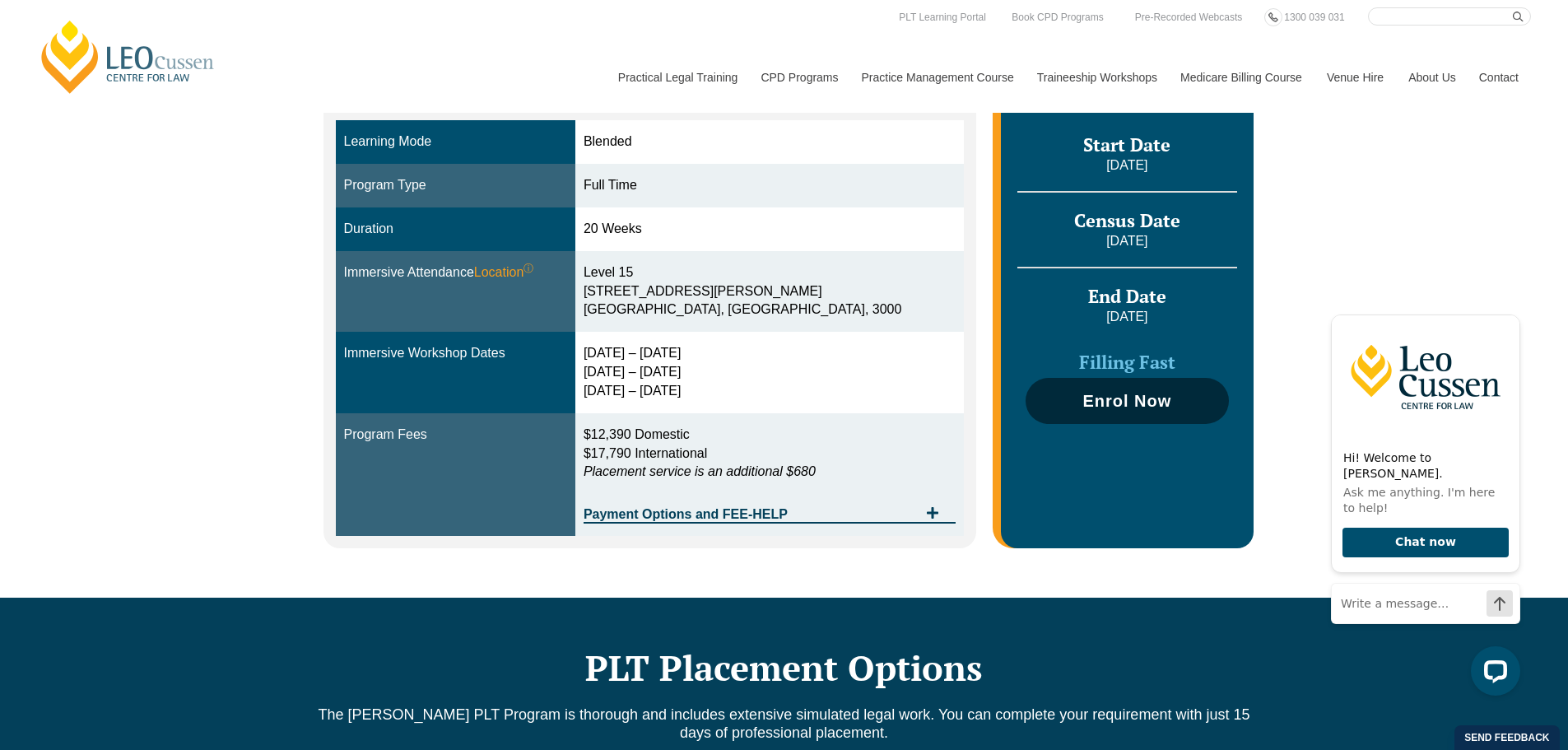
click at [1118, 411] on link "Enrol Now" at bounding box center [1127, 400] width 202 height 46
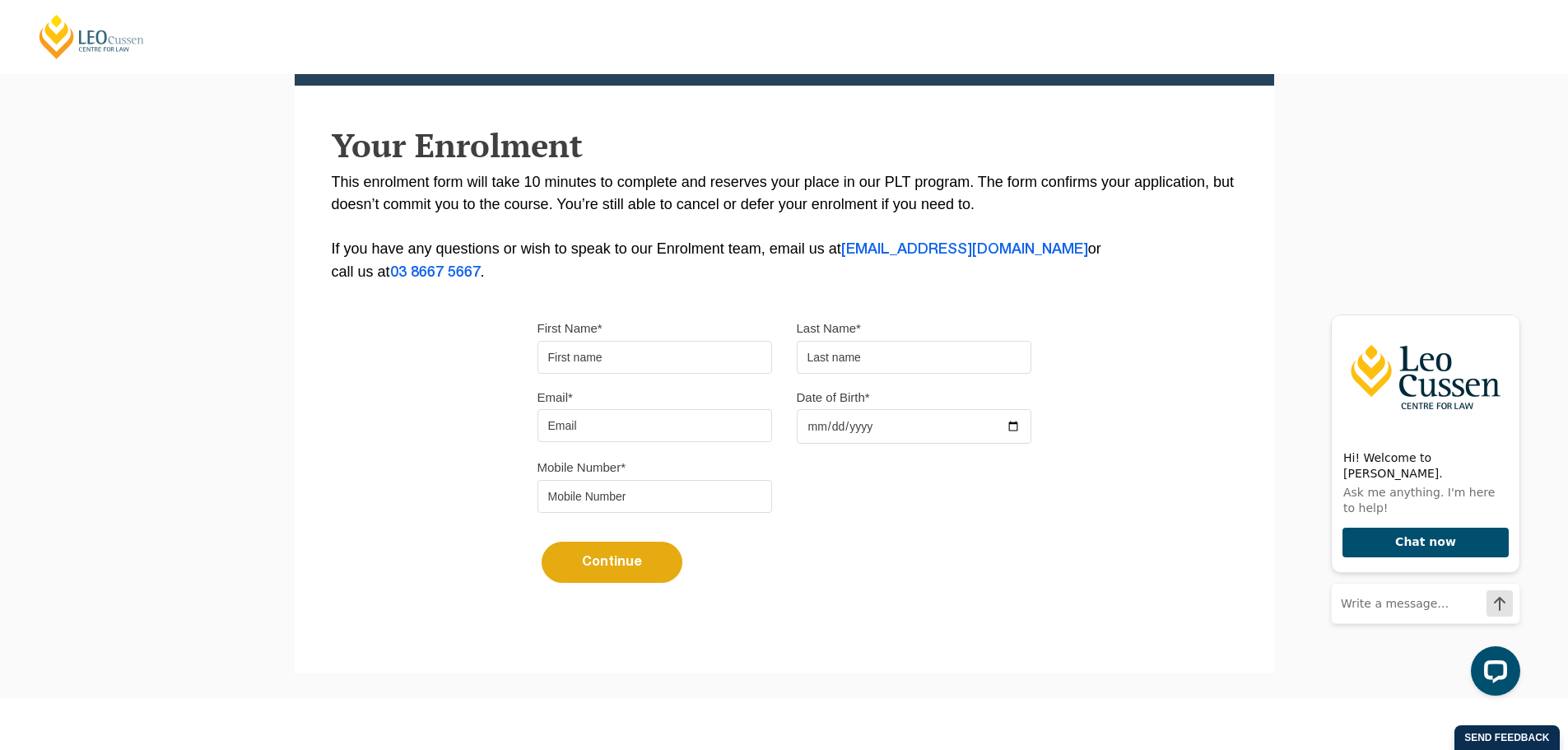
click at [868, 493] on div "Mobile Number*" at bounding box center [785, 490] width 519 height 69
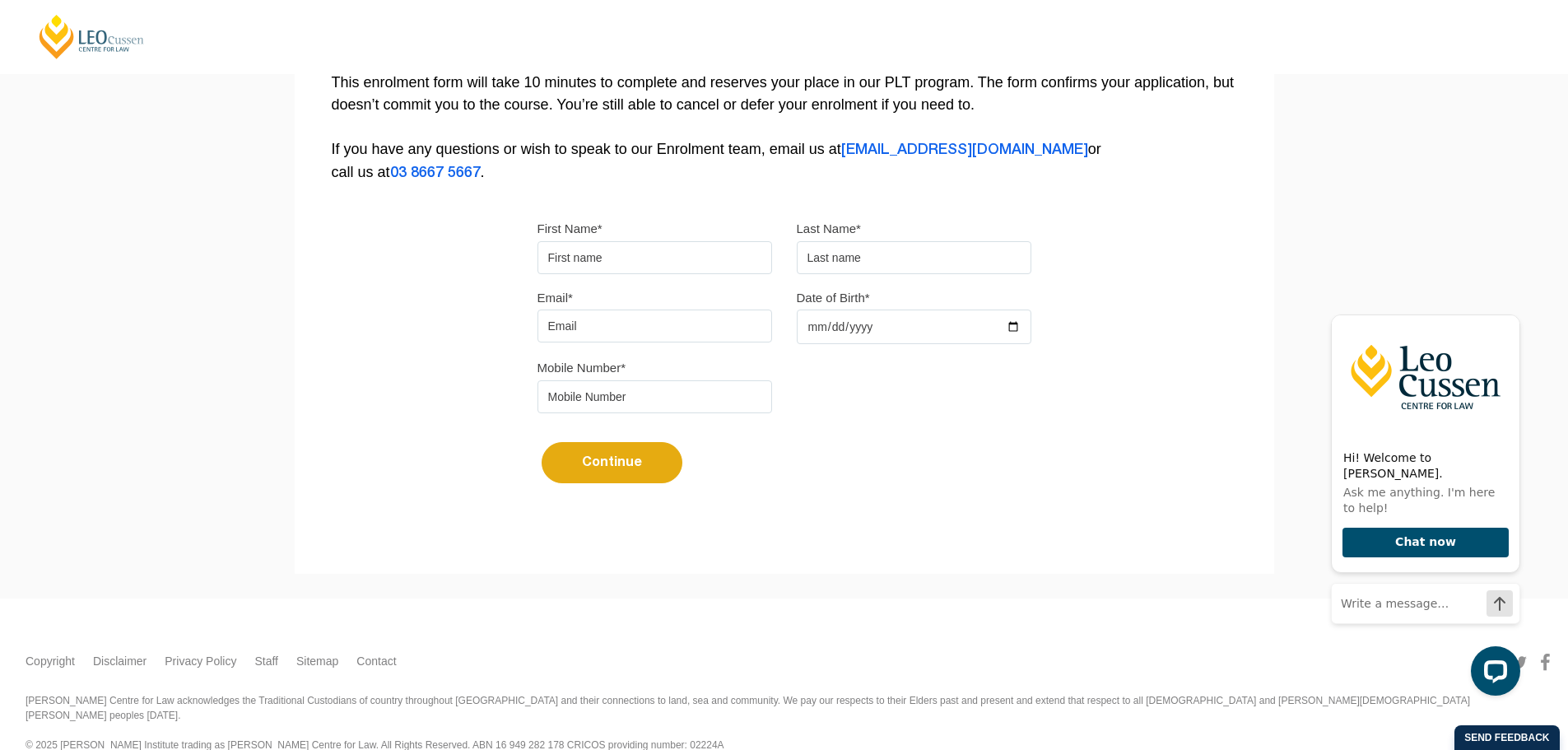
scroll to position [358, 0]
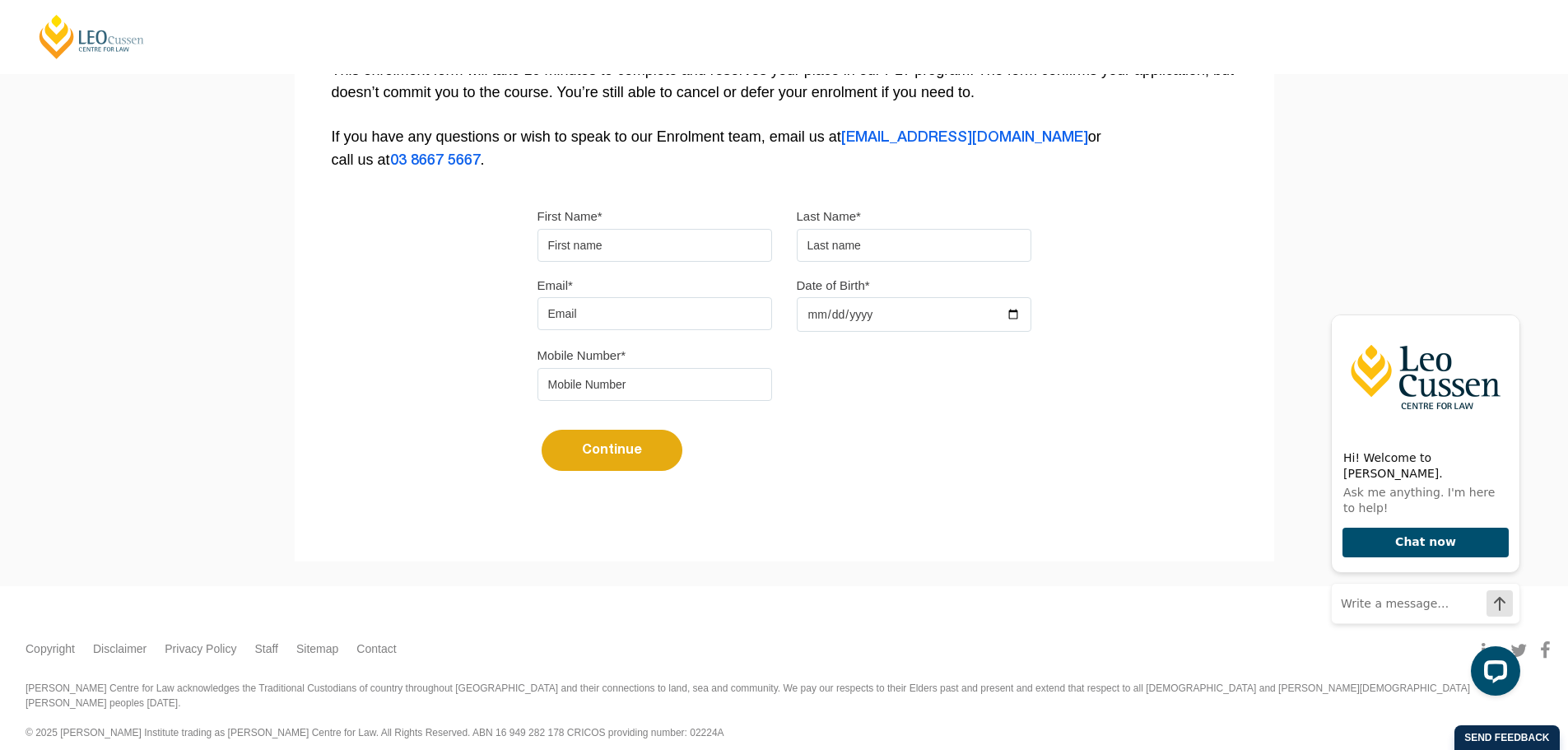
click at [638, 432] on button "Continue" at bounding box center [612, 450] width 141 height 41
